Goal: Information Seeking & Learning: Find specific fact

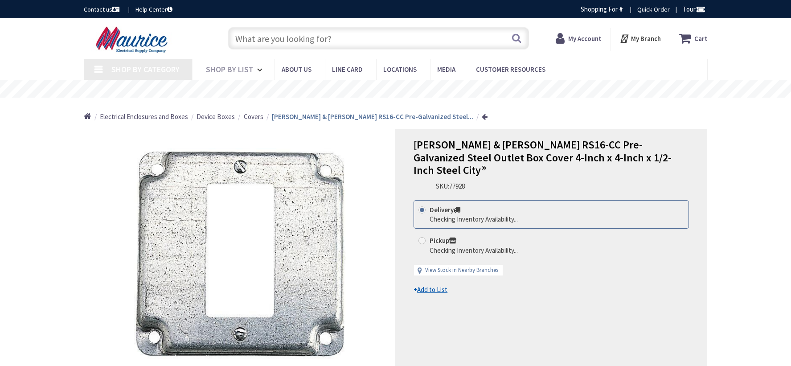
type input "[STREET_ADDRESS][MEDICAL_DATA]"
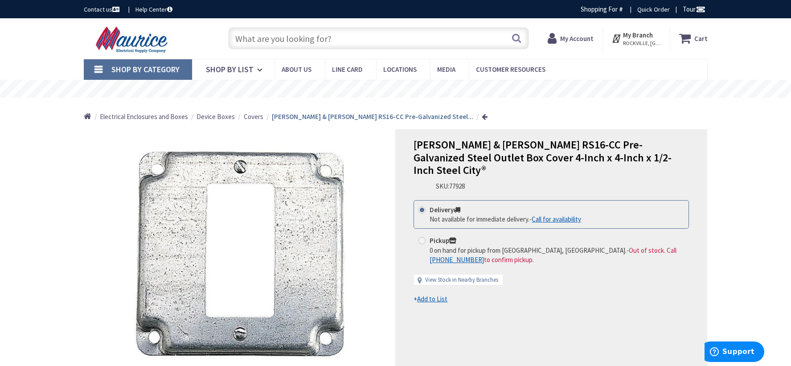
click at [320, 40] on input "text" at bounding box center [378, 38] width 301 height 22
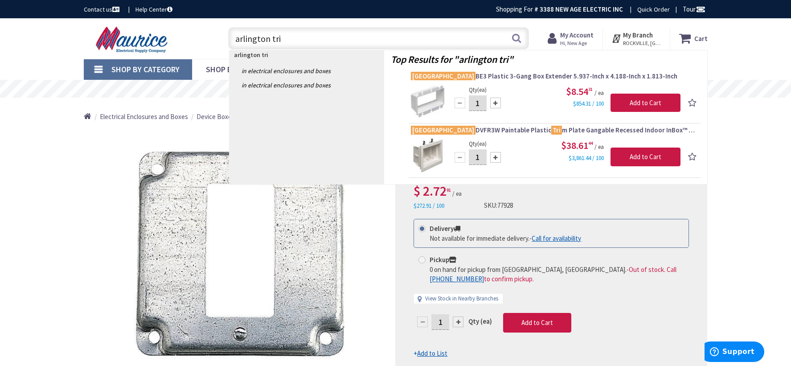
type input "arlington trim"
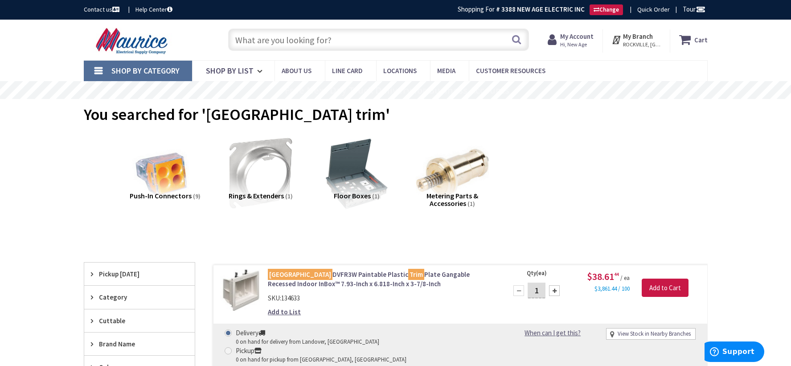
click at [354, 42] on input "text" at bounding box center [378, 40] width 301 height 22
paste input "8131"
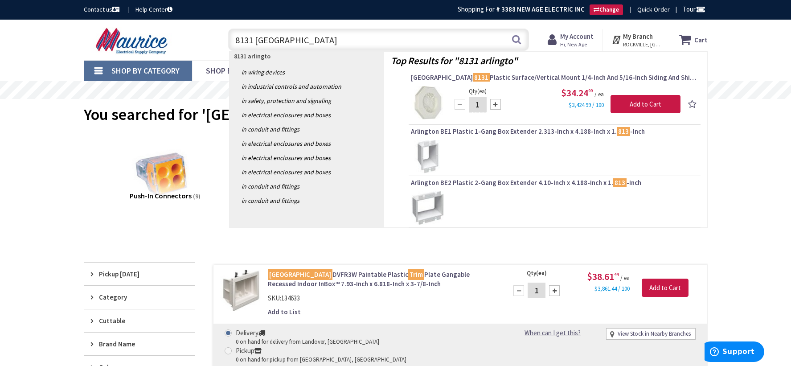
type input "8131 arlington"
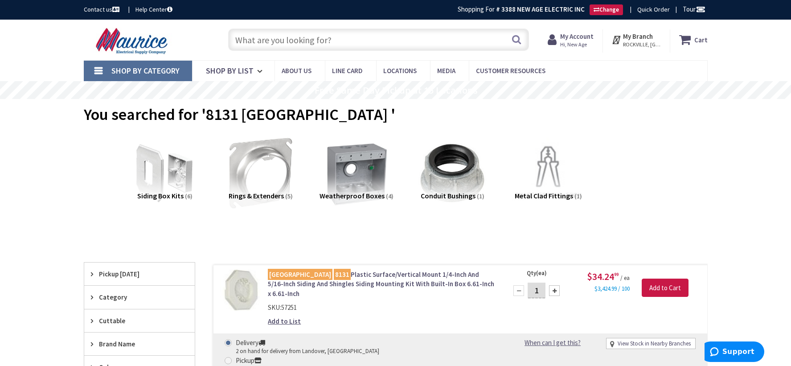
click at [299, 41] on input "text" at bounding box center [378, 40] width 301 height 22
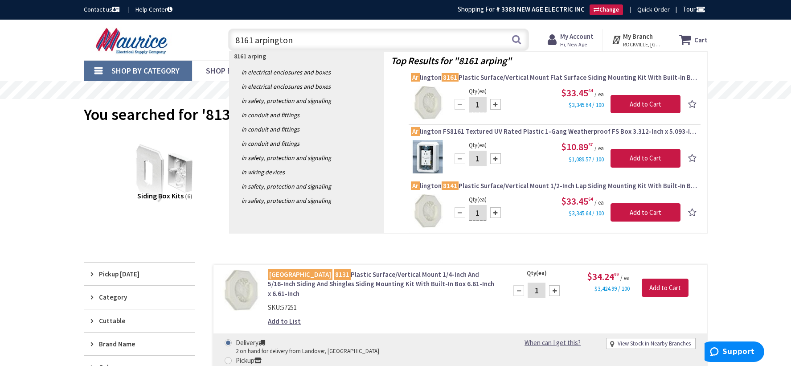
type input "8161 arpington"
